Goal: Task Accomplishment & Management: Manage account settings

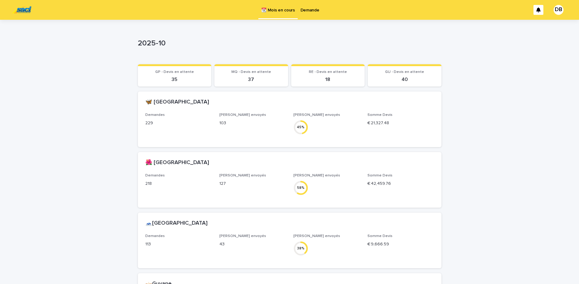
click at [307, 3] on p "Demande" at bounding box center [309, 6] width 19 height 13
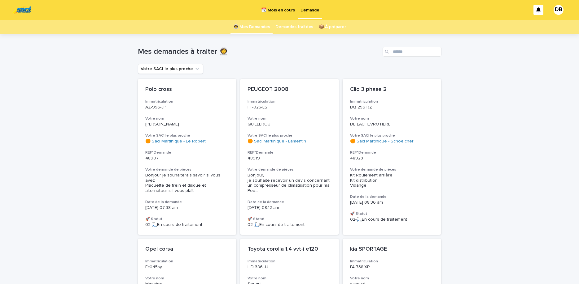
click at [286, 28] on link "Demandes traitées" at bounding box center [294, 27] width 38 height 15
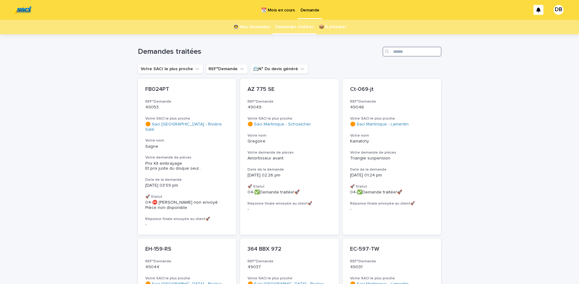
click at [415, 51] on input "Search" at bounding box center [411, 52] width 59 height 10
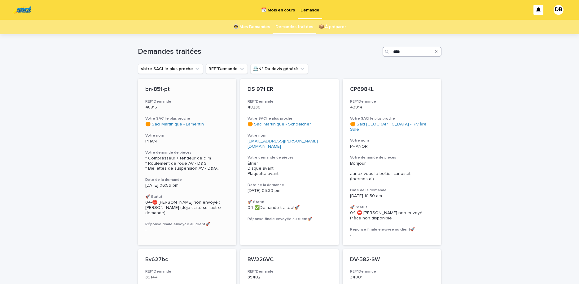
type input "****"
click at [220, 145] on div "bn-851-pt REF°Demande 48815 Votre SACI le plus proche 🟠 Saci Martinique - Lamen…" at bounding box center [187, 160] width 99 height 162
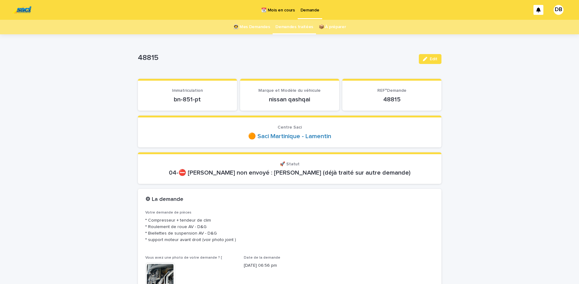
drag, startPoint x: 422, startPoint y: 62, endPoint x: 422, endPoint y: 65, distance: 3.2
click at [423, 62] on button "Edit" at bounding box center [429, 59] width 23 height 10
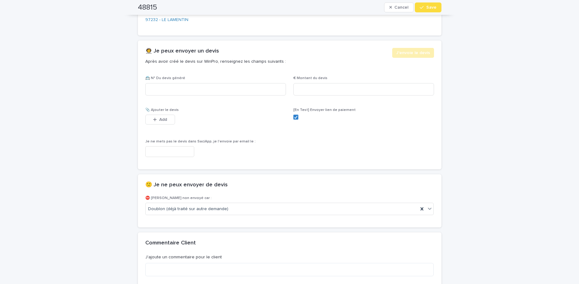
scroll to position [390, 0]
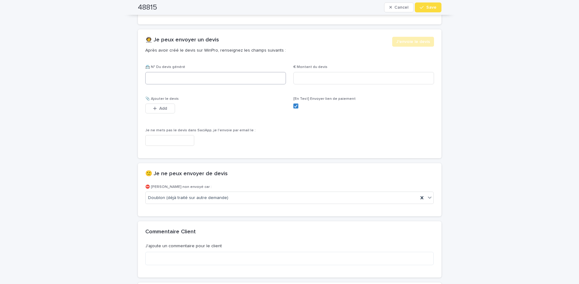
drag, startPoint x: 245, startPoint y: 70, endPoint x: 243, endPoint y: 76, distance: 6.4
click at [244, 74] on div "📇 N° Du devis généré" at bounding box center [215, 77] width 141 height 24
click at [243, 76] on input at bounding box center [215, 78] width 141 height 12
paste input "********"
type input "********"
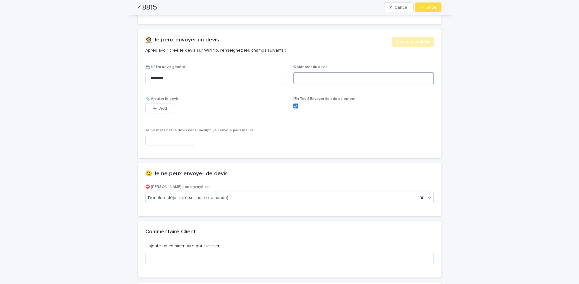
click at [358, 78] on input at bounding box center [363, 78] width 141 height 12
type input "******"
drag, startPoint x: 162, startPoint y: 108, endPoint x: 235, endPoint y: 113, distance: 72.9
click at [164, 109] on span "Add" at bounding box center [163, 108] width 8 height 4
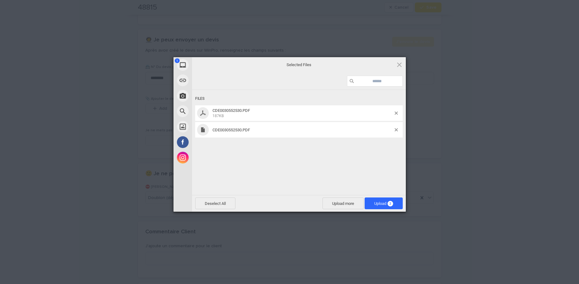
click at [397, 129] on div at bounding box center [398, 129] width 8 height 3
drag, startPoint x: 395, startPoint y: 130, endPoint x: 391, endPoint y: 142, distance: 12.3
click at [395, 130] on span at bounding box center [395, 129] width 3 height 3
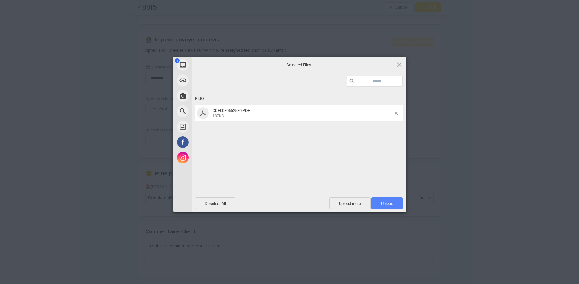
click at [383, 207] on span "Upload 1" at bounding box center [386, 204] width 31 height 12
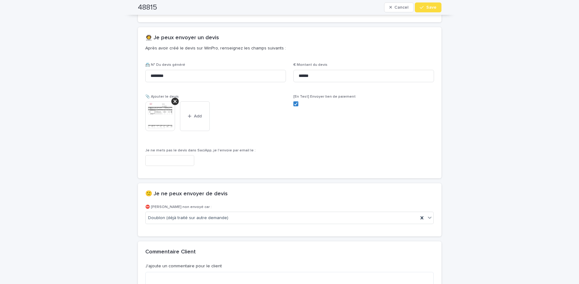
scroll to position [393, 0]
click at [428, 9] on span "Save" at bounding box center [431, 7] width 10 height 4
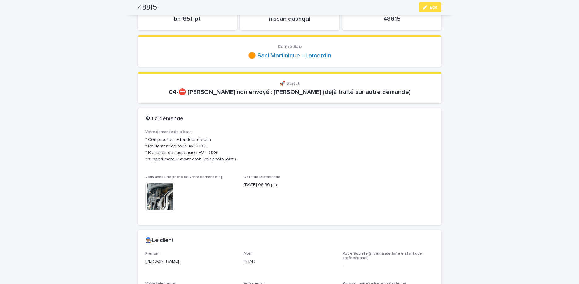
scroll to position [0, 0]
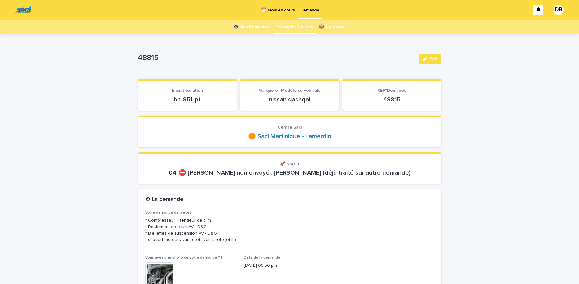
click at [248, 32] on link "👩‍🚀 Mes Demandes" at bounding box center [251, 27] width 37 height 15
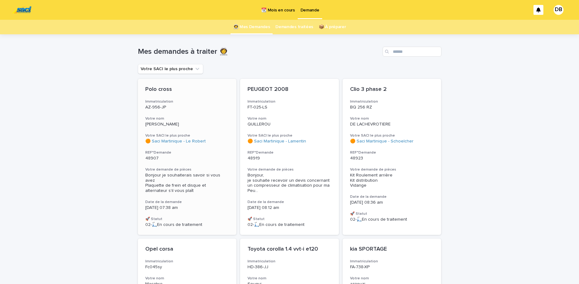
click at [205, 107] on p "AZ-956-JP" at bounding box center [187, 107] width 84 height 5
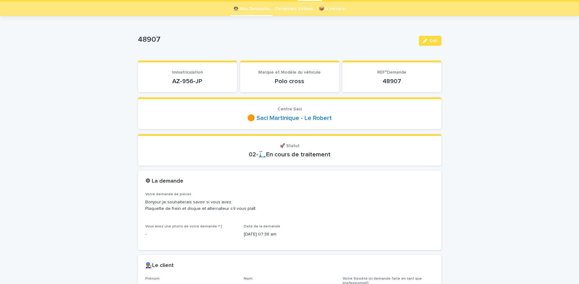
scroll to position [26, 0]
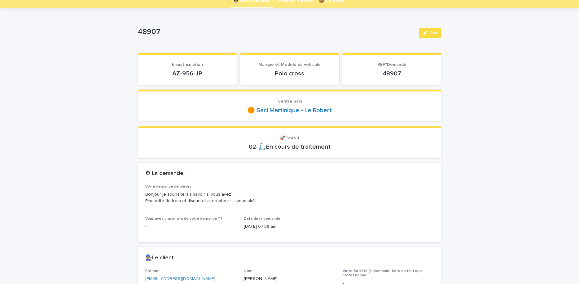
click at [189, 69] on div "AZ-956-JP" at bounding box center [187, 73] width 84 height 9
click at [183, 76] on p "AZ-956-JP" at bounding box center [187, 73] width 84 height 7
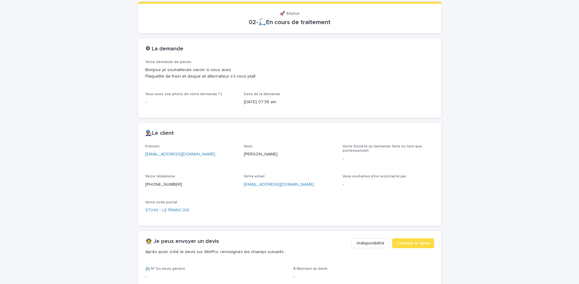
scroll to position [156, 0]
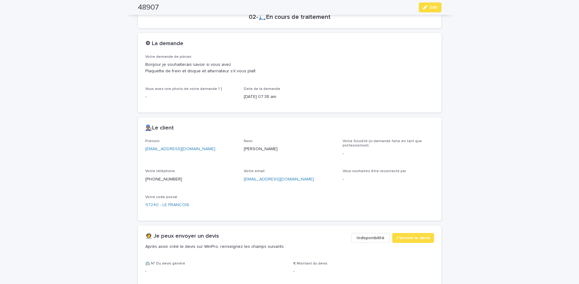
click at [153, 180] on p "[PHONE_NUMBER]" at bounding box center [190, 179] width 91 height 7
click at [431, 10] on button "Edit" at bounding box center [429, 7] width 23 height 10
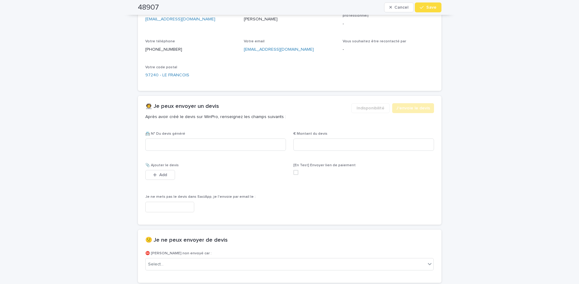
scroll to position [338, 0]
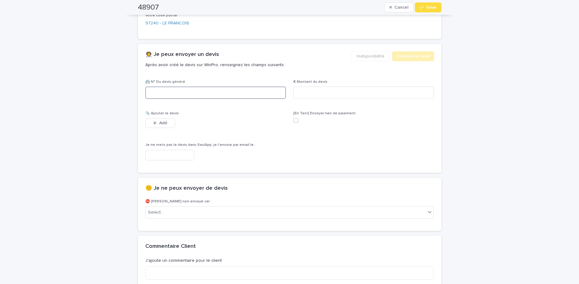
click at [246, 97] on input at bounding box center [215, 93] width 141 height 12
paste input "********"
type input "********"
drag, startPoint x: 353, startPoint y: 80, endPoint x: 362, endPoint y: 89, distance: 12.5
click at [355, 83] on p "€ Montant du devis" at bounding box center [363, 82] width 141 height 4
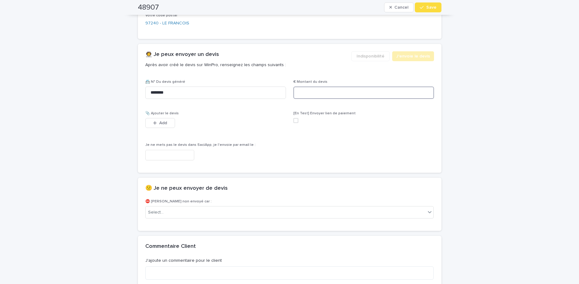
click at [363, 91] on input at bounding box center [363, 93] width 141 height 12
type input "******"
click at [172, 122] on button "Add" at bounding box center [160, 123] width 30 height 10
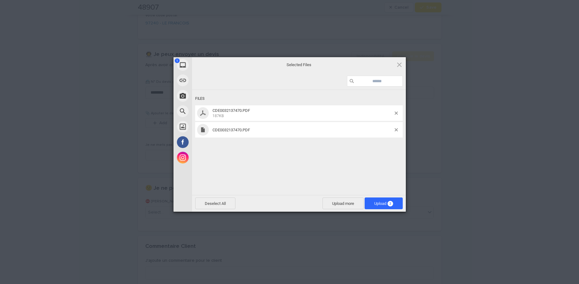
drag, startPoint x: 371, startPoint y: 163, endPoint x: 374, endPoint y: 165, distance: 3.8
click at [374, 165] on div "Files CDE0032137470.PDF 187KB CDE0032137470.PDF" at bounding box center [299, 142] width 214 height 104
click at [395, 130] on span at bounding box center [395, 129] width 3 height 3
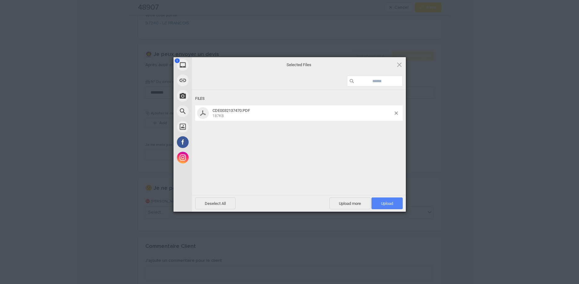
click at [380, 201] on span "Upload 1" at bounding box center [386, 204] width 31 height 12
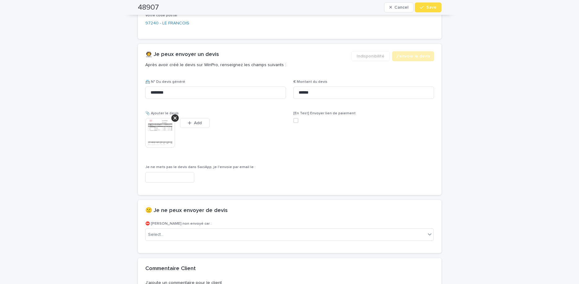
click at [431, 7] on span "Save" at bounding box center [431, 7] width 10 height 4
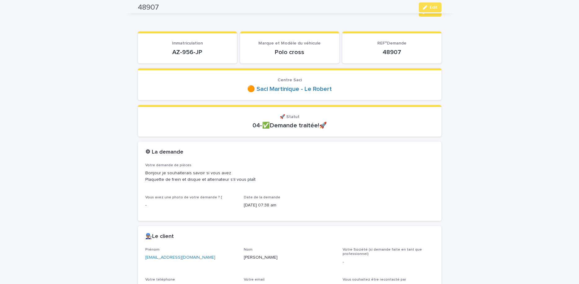
scroll to position [0, 0]
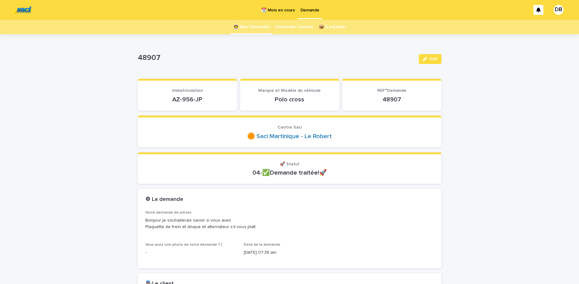
click at [245, 24] on link "👩‍🚀 Mes Demandes" at bounding box center [251, 27] width 37 height 15
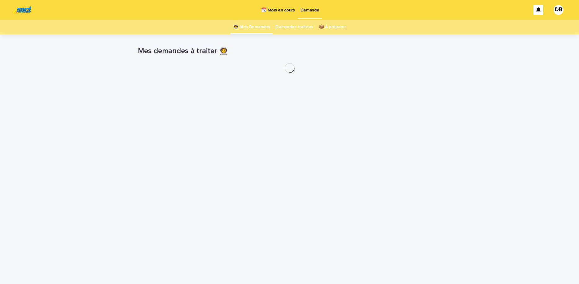
click at [285, 6] on p "📆 Mois en cours" at bounding box center [277, 6] width 33 height 13
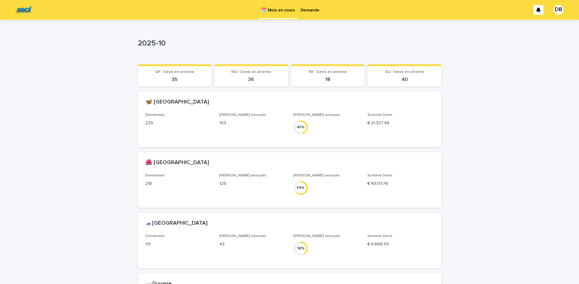
click at [312, 10] on p "Demande" at bounding box center [309, 6] width 19 height 13
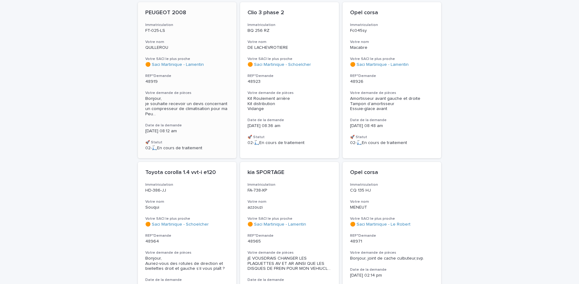
scroll to position [52, 0]
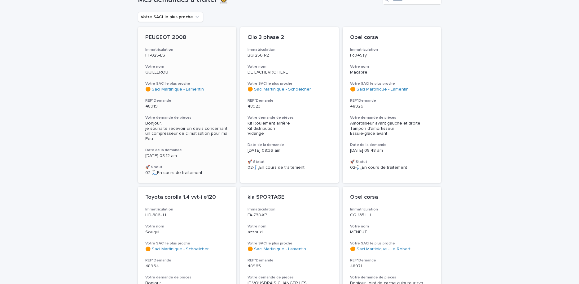
click at [203, 64] on div "PEUGEOT 2008 Immatriculation FT-025-LS Votre nom QUILLEROU Votre SACI le plus p…" at bounding box center [187, 105] width 99 height 156
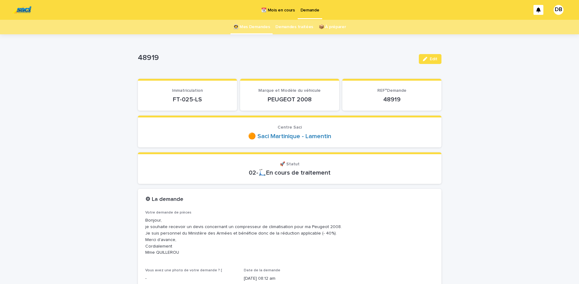
click at [176, 99] on p "FT-025-LS" at bounding box center [187, 99] width 84 height 7
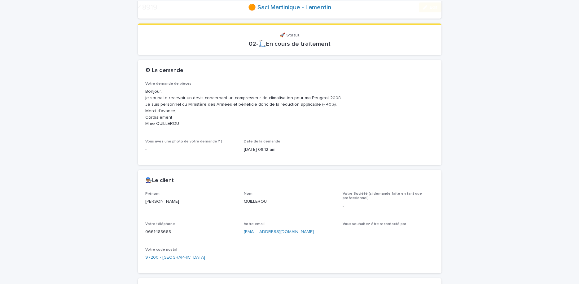
scroll to position [130, 0]
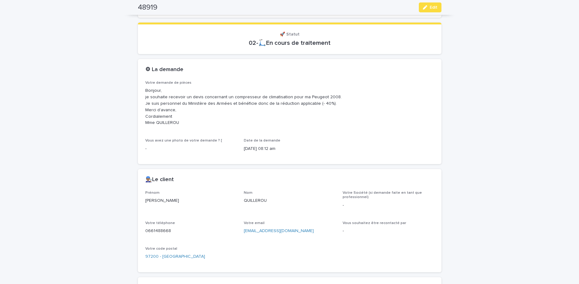
click at [153, 232] on p "0661488668" at bounding box center [190, 231] width 91 height 7
copy p "0661488668"
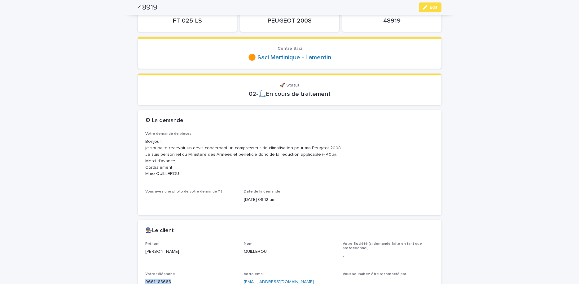
scroll to position [78, 0]
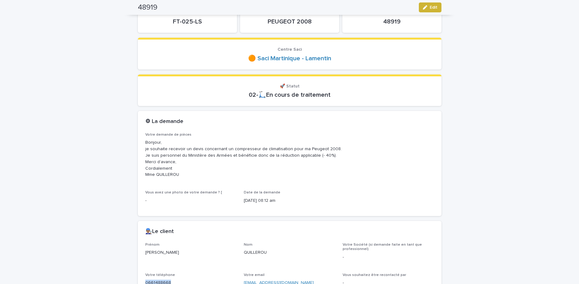
click at [436, 5] on button "Edit" at bounding box center [429, 7] width 23 height 10
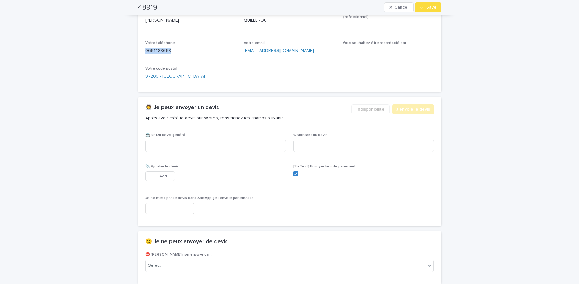
scroll to position [312, 0]
drag, startPoint x: 240, startPoint y: 134, endPoint x: 244, endPoint y: 136, distance: 4.2
click at [241, 135] on p "📇 N° Du devis généré" at bounding box center [215, 134] width 141 height 4
click at [250, 141] on input at bounding box center [215, 144] width 141 height 12
paste input "********"
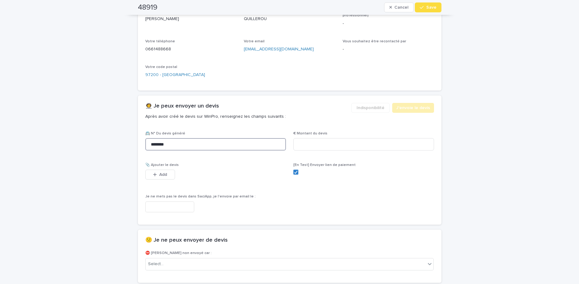
type input "********"
click at [322, 141] on input at bounding box center [363, 144] width 141 height 12
type input "******"
click at [162, 175] on span "Add" at bounding box center [163, 175] width 8 height 4
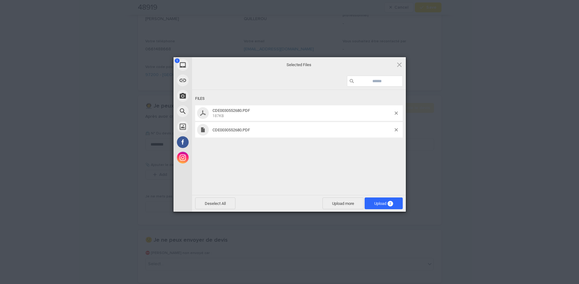
click at [335, 172] on div "Files CDE0030552680.PDF 187KB CDE0030552680.PDF" at bounding box center [299, 142] width 214 height 104
click at [397, 130] on span at bounding box center [395, 129] width 3 height 3
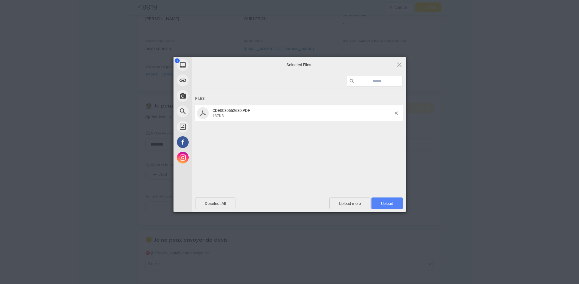
click at [384, 206] on span "Upload 1" at bounding box center [387, 204] width 12 height 5
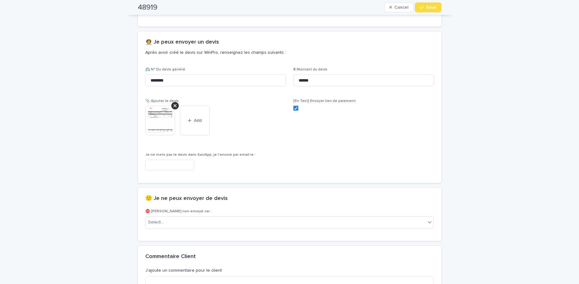
scroll to position [413, 0]
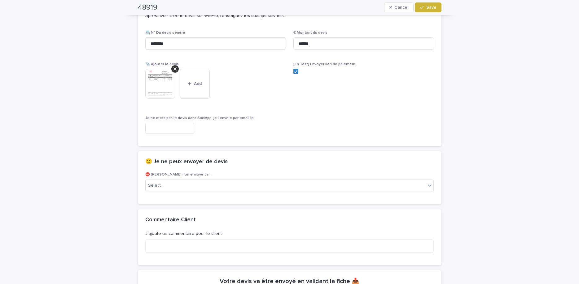
click at [420, 12] on button "Save" at bounding box center [427, 7] width 26 height 10
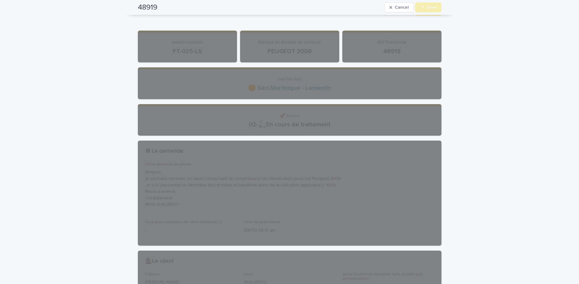
scroll to position [0, 0]
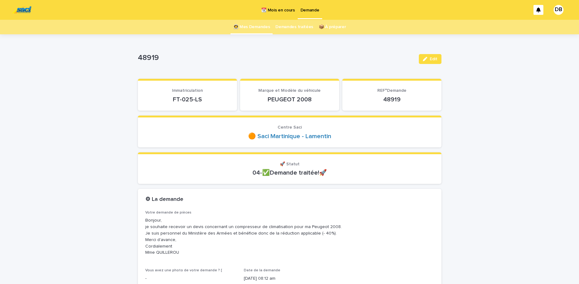
click at [256, 30] on link "👩‍🚀 Mes Demandes" at bounding box center [251, 27] width 37 height 15
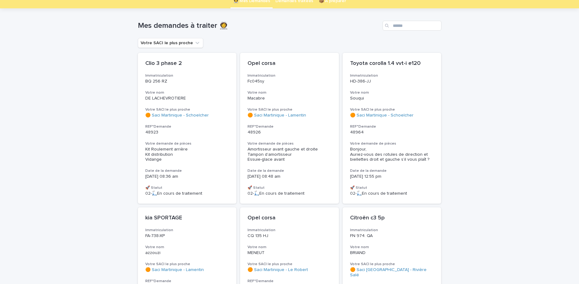
scroll to position [52, 0]
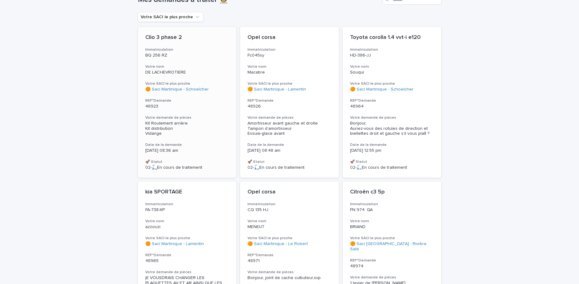
click at [210, 116] on h3 "Votre demande de pièces" at bounding box center [187, 117] width 84 height 5
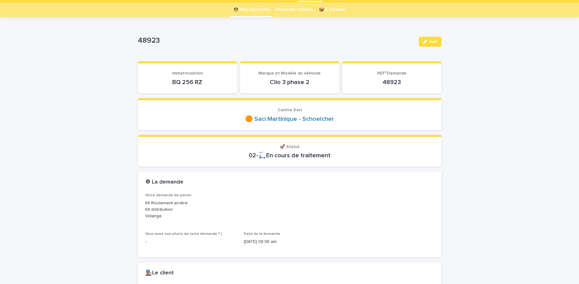
scroll to position [26, 0]
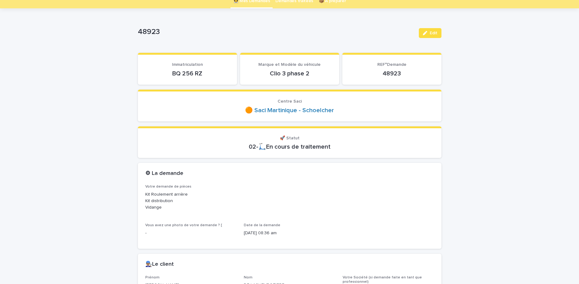
click at [189, 71] on p "BQ 256 RZ" at bounding box center [187, 73] width 84 height 7
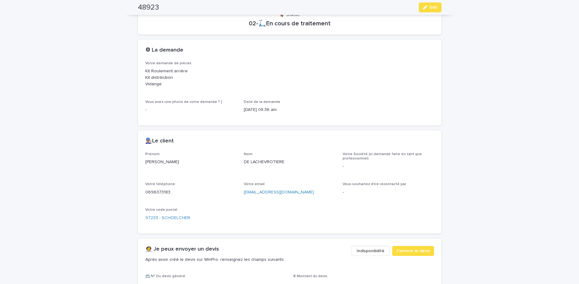
scroll to position [156, 0]
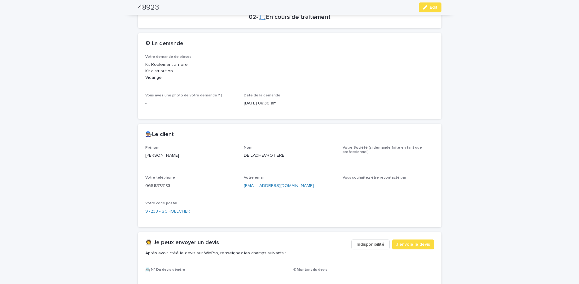
click at [271, 156] on p "DE LACHEVROTIERE" at bounding box center [289, 156] width 91 height 7
click at [160, 187] on p "0696373183" at bounding box center [190, 186] width 91 height 7
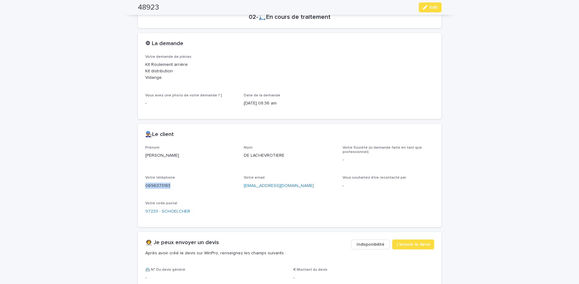
copy p "0696373183"
click at [429, 14] on div "48923 Edit" at bounding box center [289, 7] width 303 height 15
click at [430, 7] on span "Edit" at bounding box center [433, 7] width 8 height 4
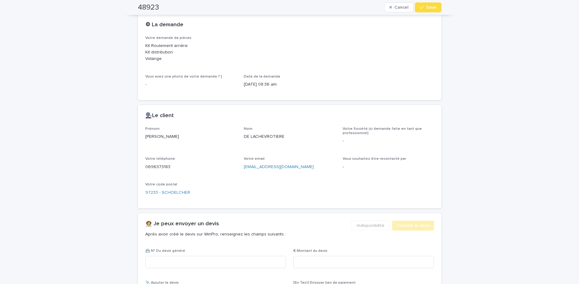
scroll to position [253, 0]
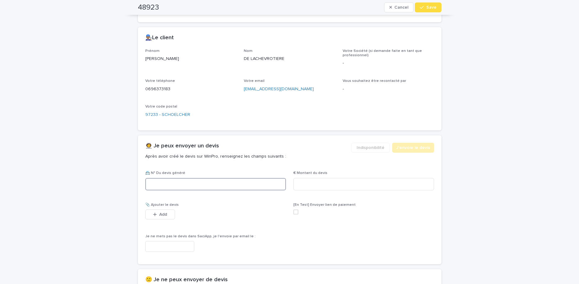
click at [255, 181] on input at bounding box center [215, 184] width 141 height 12
paste input "********"
type input "********"
click at [343, 187] on input at bounding box center [363, 184] width 141 height 12
type input "******"
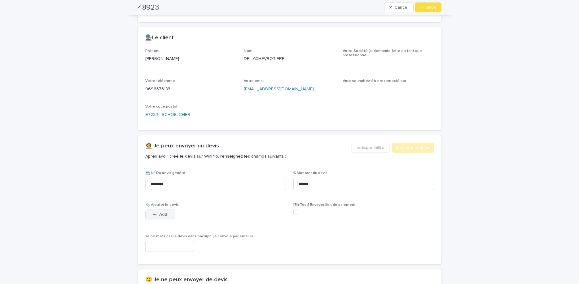
click at [163, 219] on button "Add" at bounding box center [160, 215] width 30 height 10
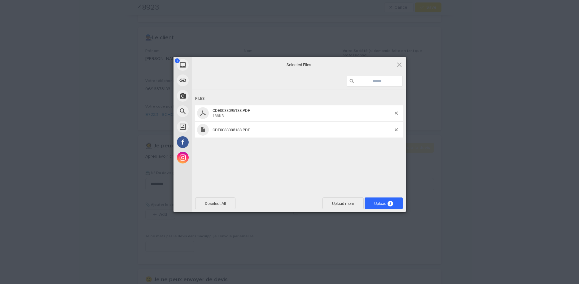
click at [345, 163] on div "Files CDE0033095138.PDF 188KB CDE0033095138.PDF" at bounding box center [299, 142] width 214 height 104
click at [398, 130] on div at bounding box center [398, 129] width 8 height 3
click at [396, 131] on span at bounding box center [395, 129] width 3 height 3
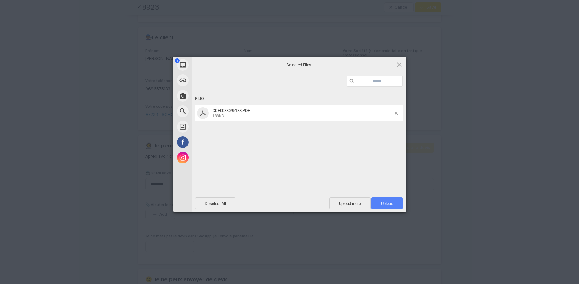
click at [393, 203] on span "Upload 1" at bounding box center [386, 204] width 31 height 12
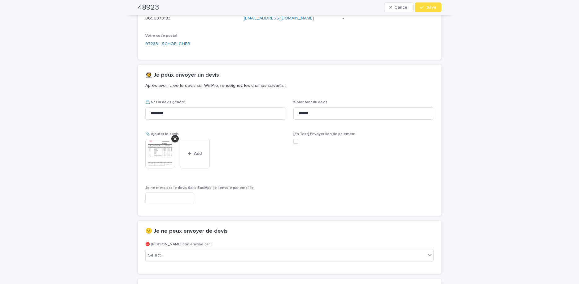
scroll to position [354, 0]
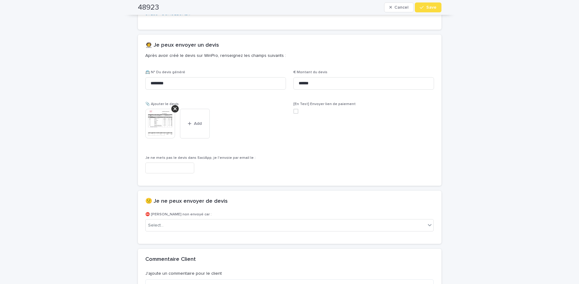
click at [431, 9] on span "Save" at bounding box center [431, 7] width 10 height 4
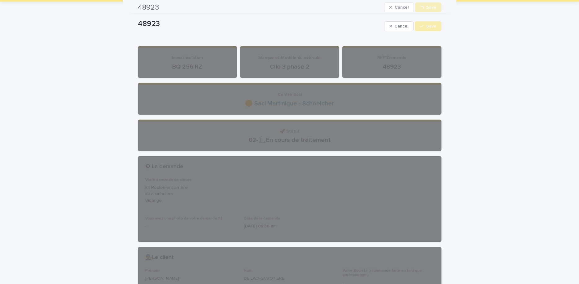
scroll to position [0, 0]
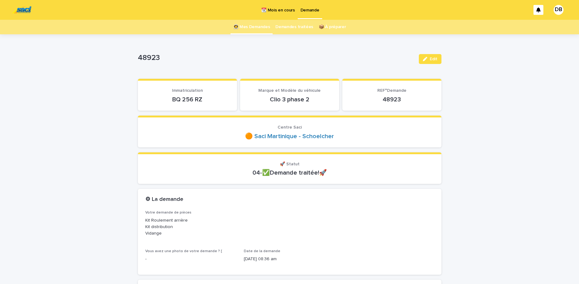
click at [266, 26] on link "👩‍🚀 Mes Demandes" at bounding box center [251, 27] width 37 height 15
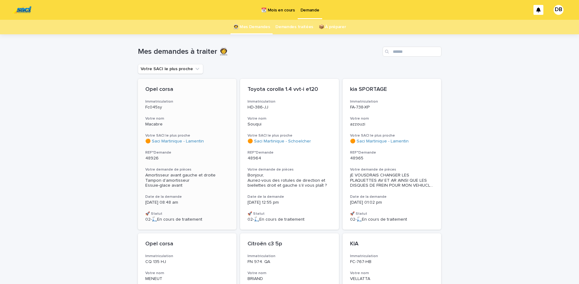
click at [183, 115] on div "Opel corsa Immatriculation Fc045sy Votre nom Macabre Votre SACI le plus proche …" at bounding box center [187, 154] width 99 height 151
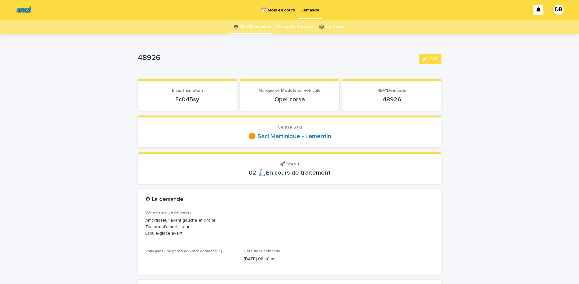
click at [178, 99] on p "Fc045sy" at bounding box center [187, 99] width 84 height 7
copy p "Fc045sy"
click at [429, 63] on button "Edit" at bounding box center [429, 59] width 23 height 10
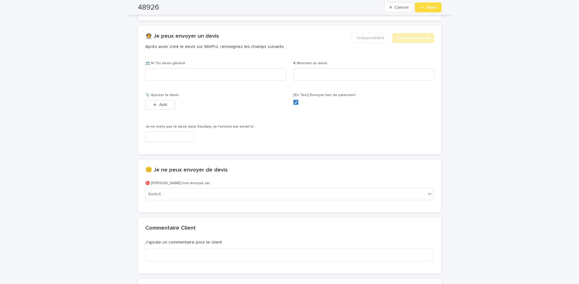
scroll to position [416, 0]
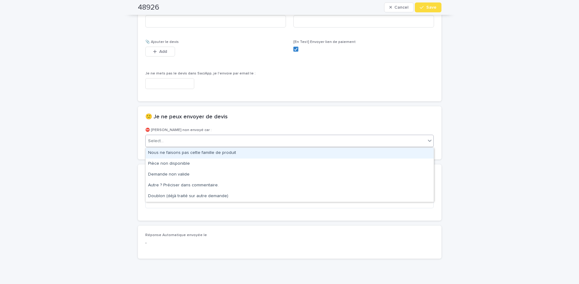
click at [330, 136] on div "Select..." at bounding box center [289, 141] width 288 height 12
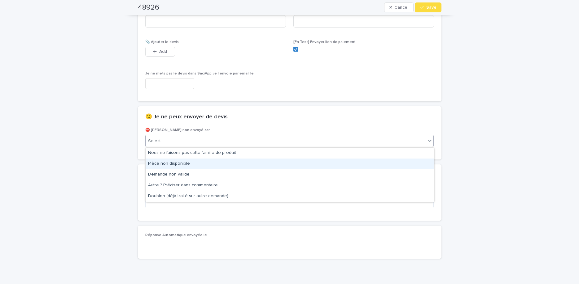
click at [307, 166] on div "Pièce non disponible" at bounding box center [289, 164] width 288 height 11
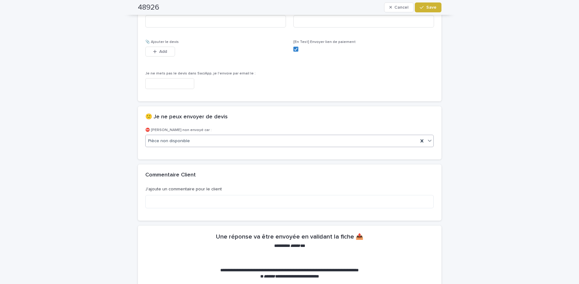
click at [423, 11] on button "Save" at bounding box center [427, 7] width 26 height 10
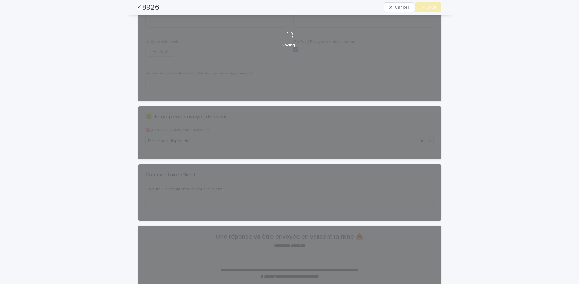
scroll to position [0, 0]
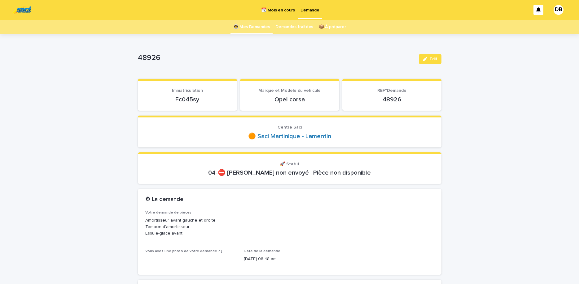
click at [258, 27] on link "👩‍🚀 Mes Demandes" at bounding box center [251, 27] width 37 height 15
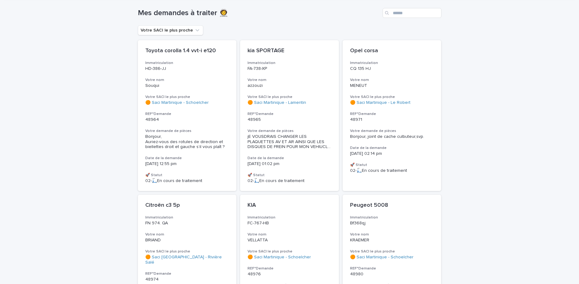
scroll to position [52, 0]
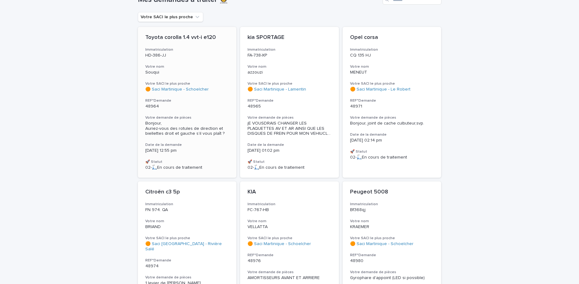
click at [221, 82] on h3 "Votre SACI le plus proche" at bounding box center [187, 83] width 84 height 5
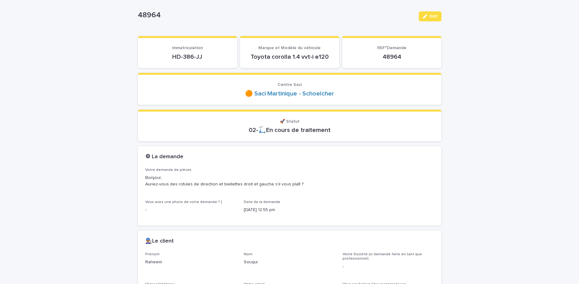
scroll to position [52, 0]
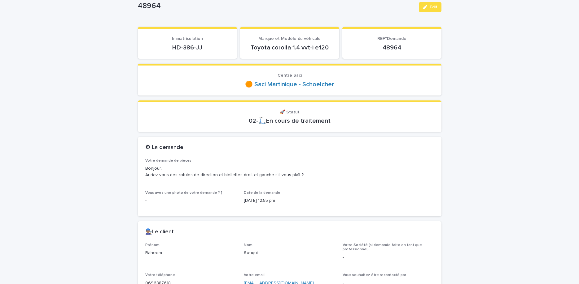
click at [198, 44] on p "HD-386-JJ" at bounding box center [187, 47] width 84 height 7
click at [190, 43] on div "HD-386-JJ" at bounding box center [187, 47] width 84 height 9
click at [192, 48] on p "HD-386-JJ" at bounding box center [187, 47] width 84 height 7
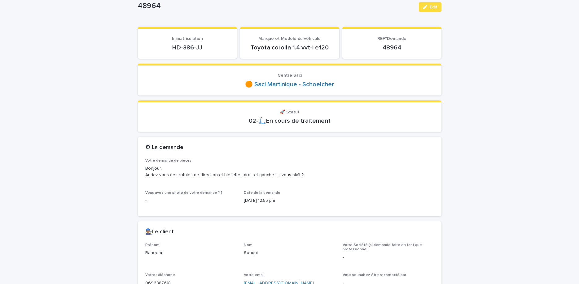
click at [192, 48] on p "HD-386-JJ" at bounding box center [187, 47] width 84 height 7
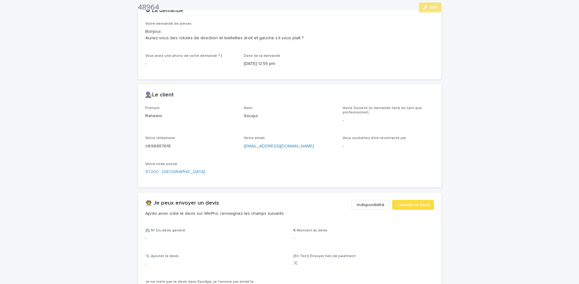
scroll to position [208, 0]
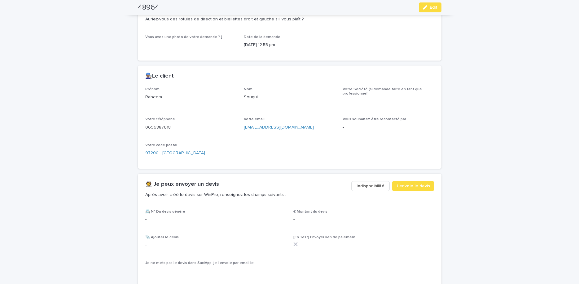
click at [162, 127] on p "0696887618" at bounding box center [190, 127] width 91 height 7
copy p "0696887618"
click at [430, 9] on span "Edit" at bounding box center [433, 7] width 8 height 4
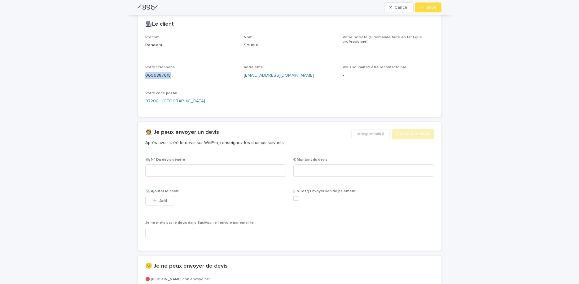
scroll to position [264, 0]
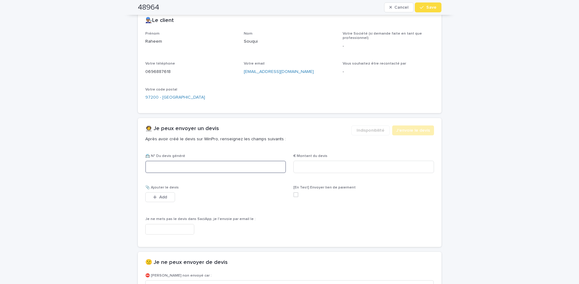
click at [241, 169] on input at bounding box center [215, 167] width 141 height 12
paste input "********"
type input "********"
click at [333, 166] on input at bounding box center [363, 167] width 141 height 12
type input "*****"
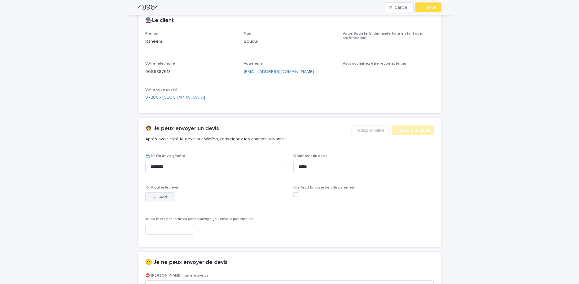
click at [158, 200] on button "Add" at bounding box center [160, 198] width 30 height 10
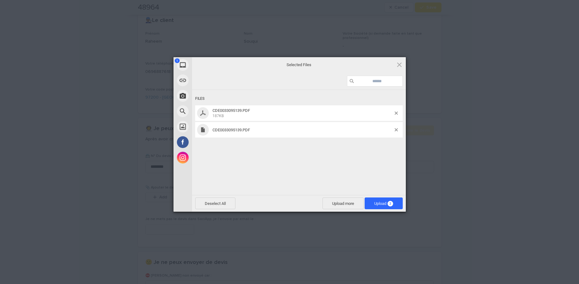
drag, startPoint x: 333, startPoint y: 166, endPoint x: 351, endPoint y: 156, distance: 20.4
click at [335, 166] on div "Files CDE0033095139.PDF 187KB CDE0033095139.PDF" at bounding box center [299, 142] width 214 height 104
drag, startPoint x: 393, startPoint y: 128, endPoint x: 396, endPoint y: 129, distance: 3.6
click at [394, 129] on span "CDE0033095139.PDF" at bounding box center [302, 130] width 184 height 5
click at [396, 129] on span at bounding box center [395, 129] width 3 height 3
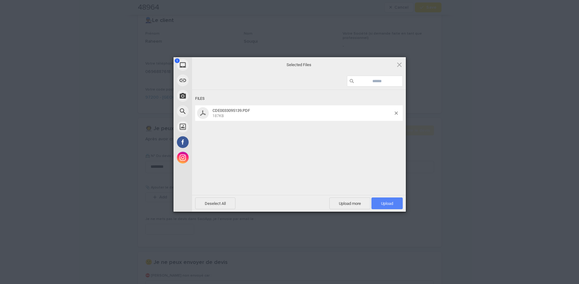
click at [388, 201] on span "Upload 1" at bounding box center [386, 204] width 31 height 12
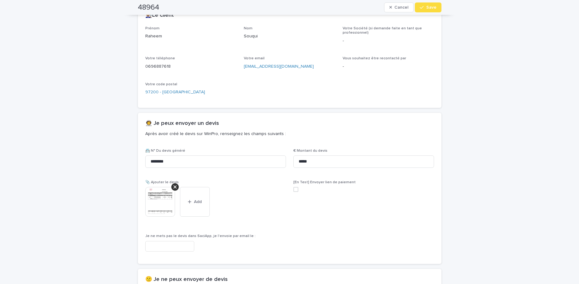
click at [426, 5] on button "Save" at bounding box center [427, 7] width 26 height 10
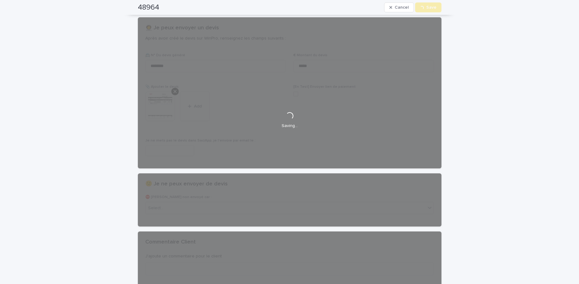
scroll to position [0, 0]
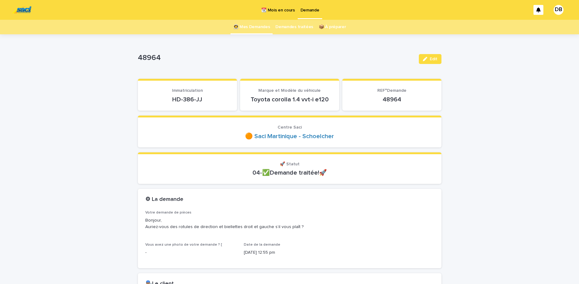
click at [251, 30] on link "👩‍🚀 Mes Demandes" at bounding box center [251, 27] width 37 height 15
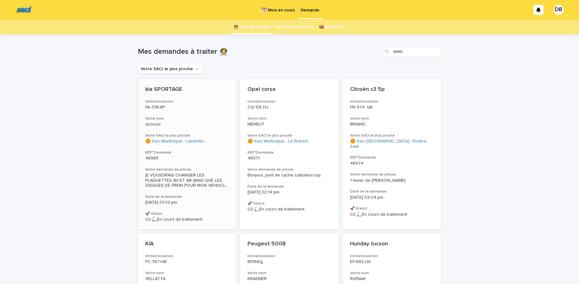
click at [187, 95] on div "kia SPORTAGE Immatriculation FA-738-XP Votre nom azzouzi Votre SACI le plus pro…" at bounding box center [187, 154] width 99 height 151
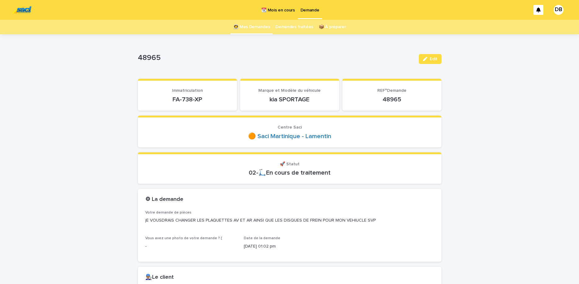
click at [187, 99] on p "FA-738-XP" at bounding box center [187, 99] width 84 height 7
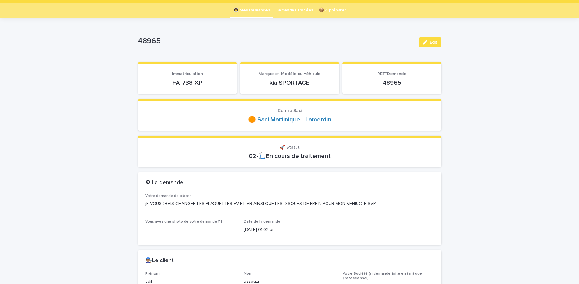
scroll to position [26, 0]
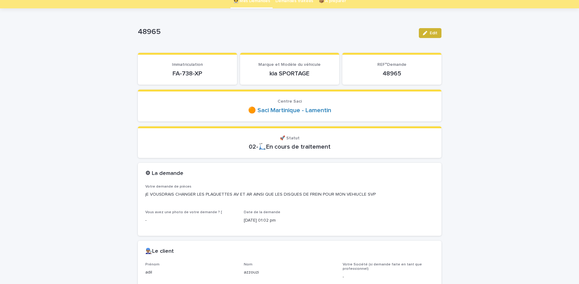
click at [421, 33] on button "Edit" at bounding box center [429, 33] width 23 height 10
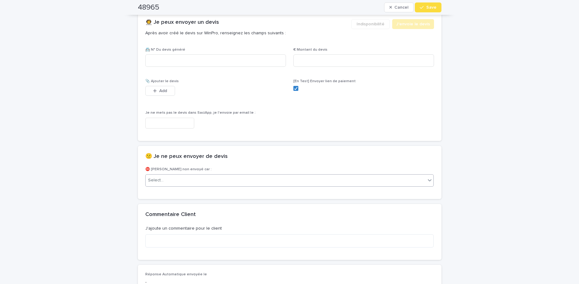
scroll to position [364, 0]
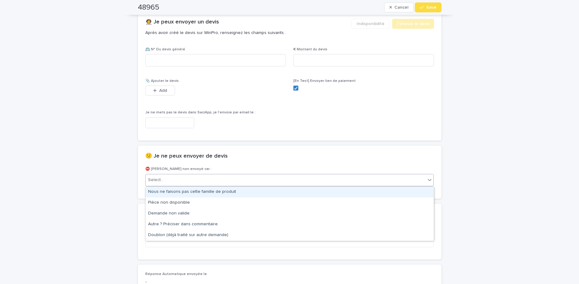
drag, startPoint x: 284, startPoint y: 185, endPoint x: 290, endPoint y: 190, distance: 7.9
click at [284, 185] on div "Select..." at bounding box center [285, 180] width 280 height 10
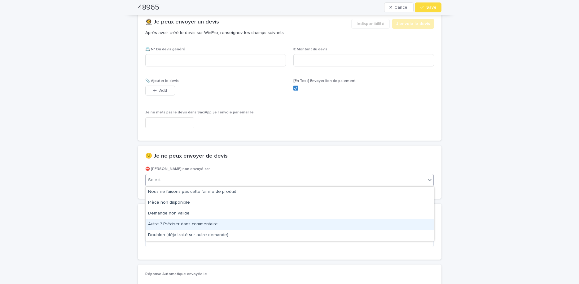
click at [271, 224] on div "Autre ? Préciser dans commentaire." at bounding box center [289, 224] width 288 height 11
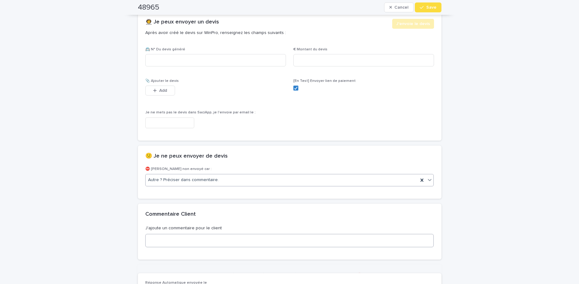
scroll to position [368, 0]
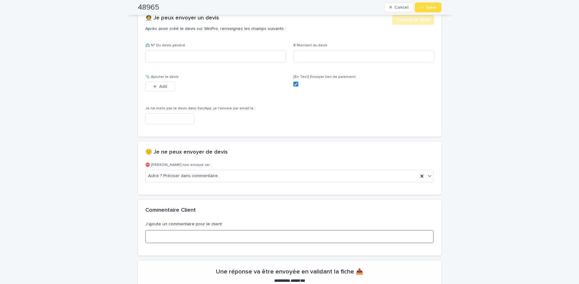
click at [282, 243] on textarea at bounding box center [289, 236] width 288 height 13
type textarea "**********"
click at [427, 9] on span "Save" at bounding box center [431, 7] width 10 height 4
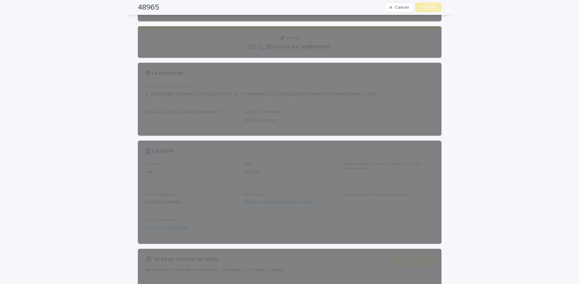
scroll to position [0, 0]
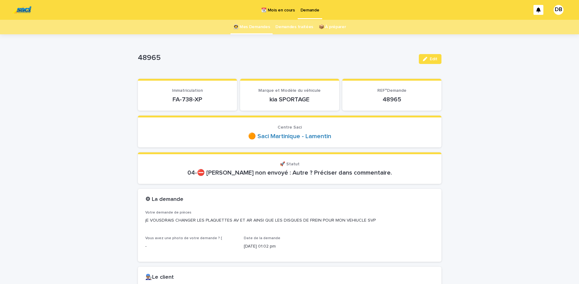
click at [246, 27] on link "👩‍🚀 Mes Demandes" at bounding box center [251, 27] width 37 height 15
